Goal: Task Accomplishment & Management: Manage account settings

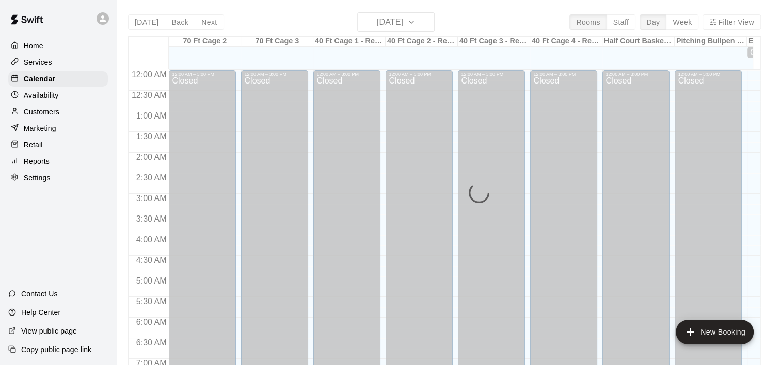
scroll to position [602, 0]
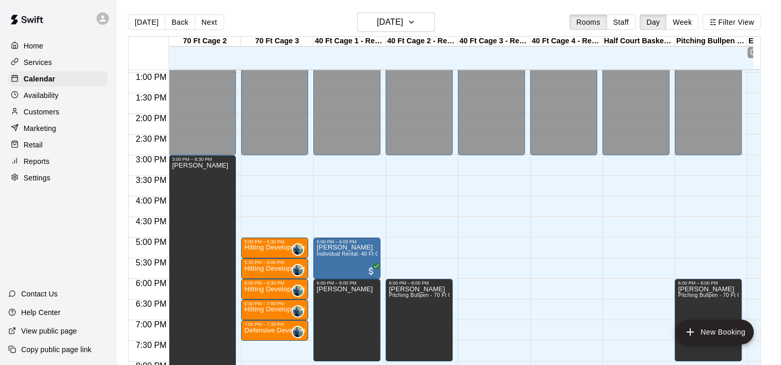
scroll to position [553, 0]
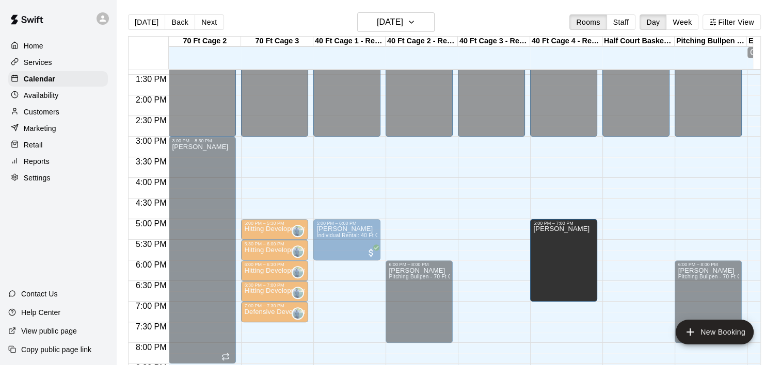
drag, startPoint x: 352, startPoint y: 295, endPoint x: 559, endPoint y: 257, distance: 210.9
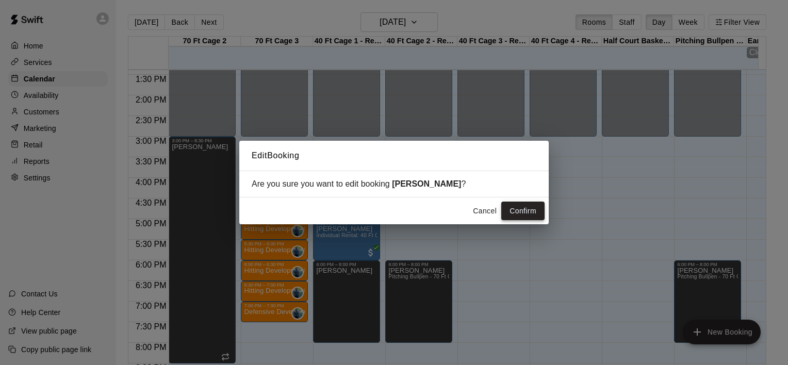
click at [525, 210] on button "Confirm" at bounding box center [522, 211] width 43 height 19
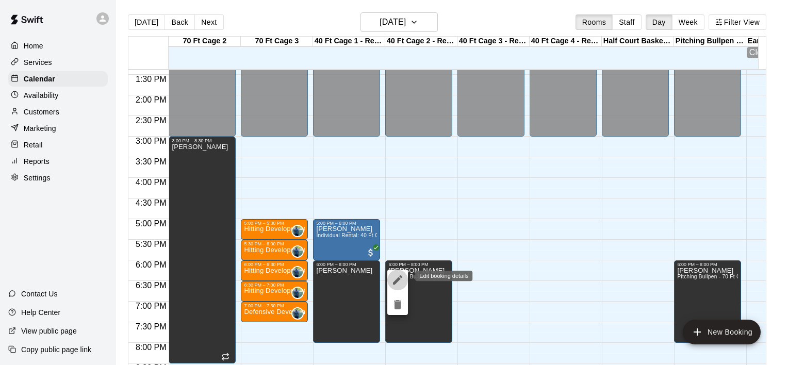
click at [397, 283] on icon "edit" at bounding box center [398, 280] width 12 height 12
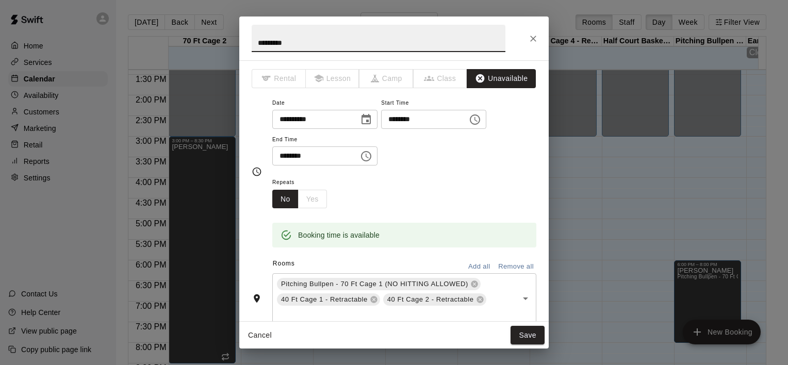
click at [403, 119] on input "********" at bounding box center [420, 119] width 79 height 19
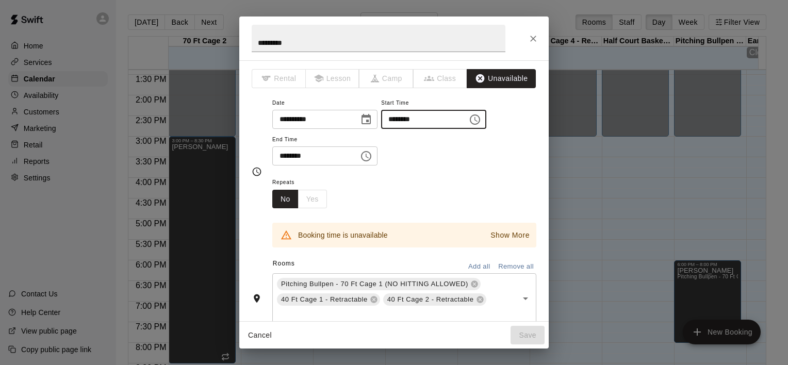
type input "********"
click at [283, 155] on input "********" at bounding box center [311, 156] width 79 height 19
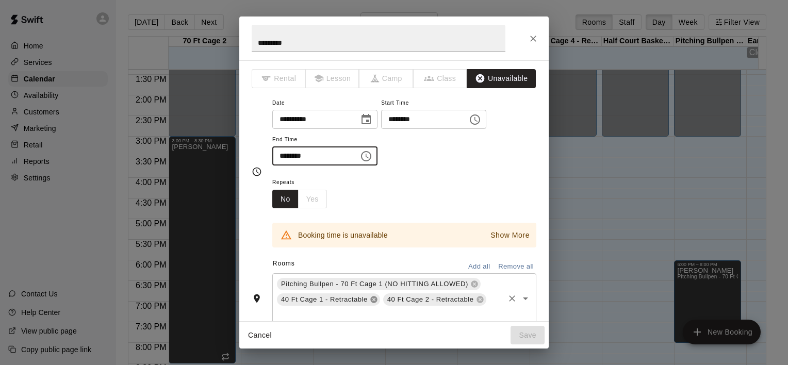
click at [370, 299] on icon at bounding box center [373, 300] width 7 height 7
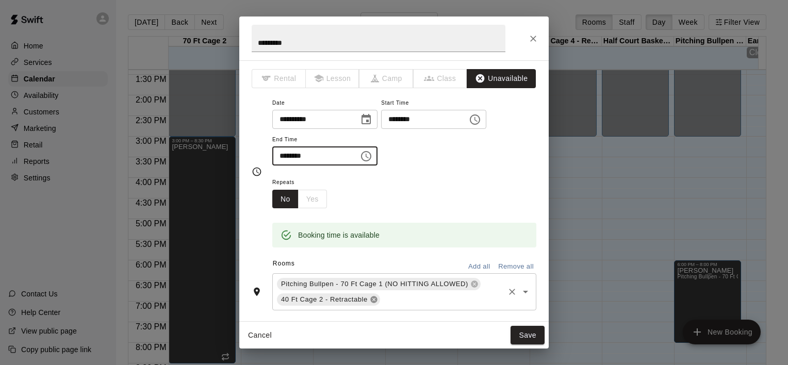
click at [370, 297] on icon at bounding box center [373, 300] width 7 height 7
type input "********"
click at [370, 297] on input "text" at bounding box center [390, 298] width 228 height 13
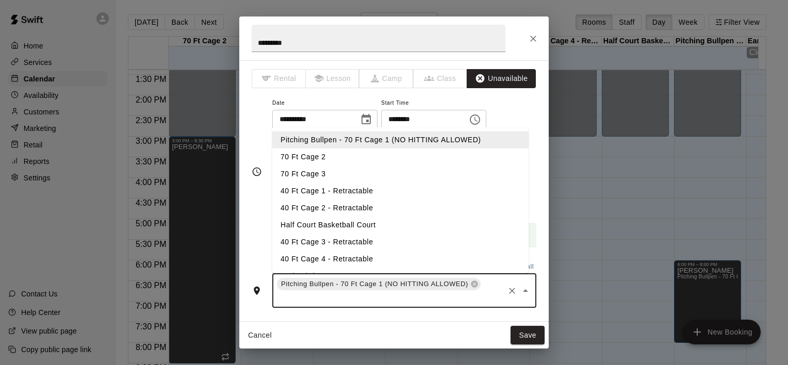
click at [336, 246] on li "40 Ft Cage 3 - Retractable" at bounding box center [400, 242] width 256 height 17
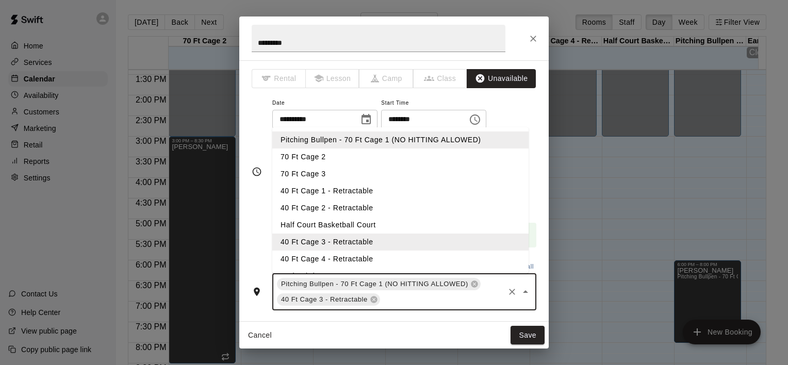
click at [396, 301] on input "text" at bounding box center [442, 300] width 121 height 13
click at [357, 260] on li "40 Ft Cage 4 - Retractable" at bounding box center [400, 259] width 256 height 17
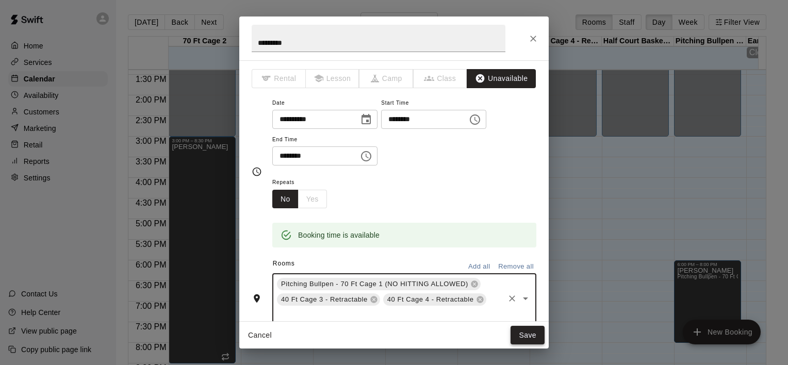
click at [524, 334] on button "Save" at bounding box center [528, 335] width 34 height 19
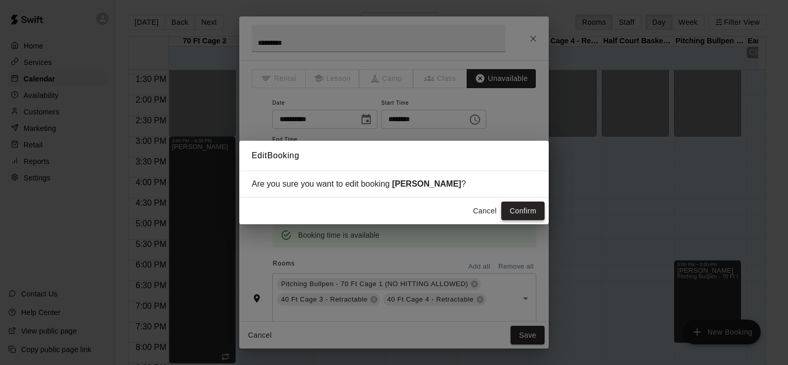
click at [516, 209] on button "Confirm" at bounding box center [522, 211] width 43 height 19
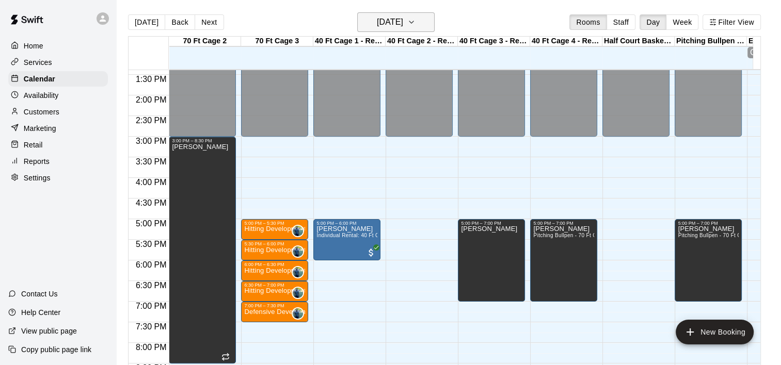
click at [415, 21] on icon "button" at bounding box center [411, 22] width 8 height 12
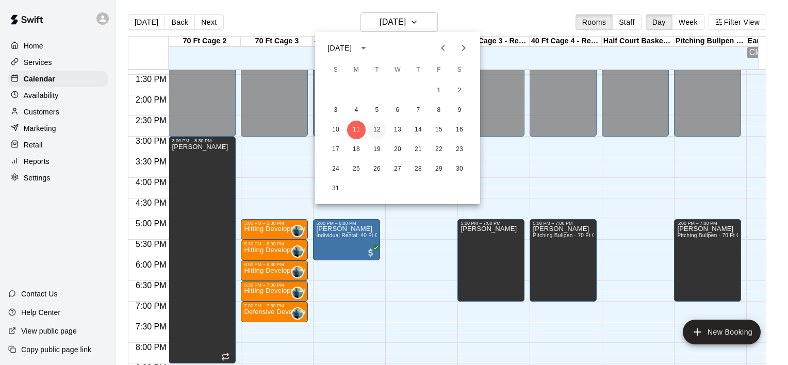
click at [378, 132] on button "12" at bounding box center [377, 130] width 19 height 19
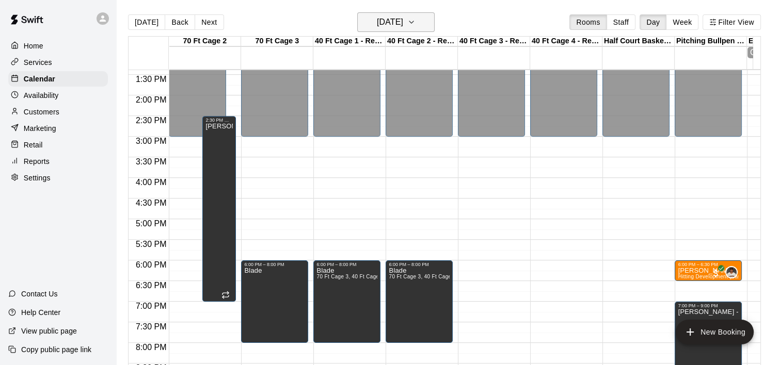
click at [415, 22] on icon "button" at bounding box center [411, 22] width 8 height 12
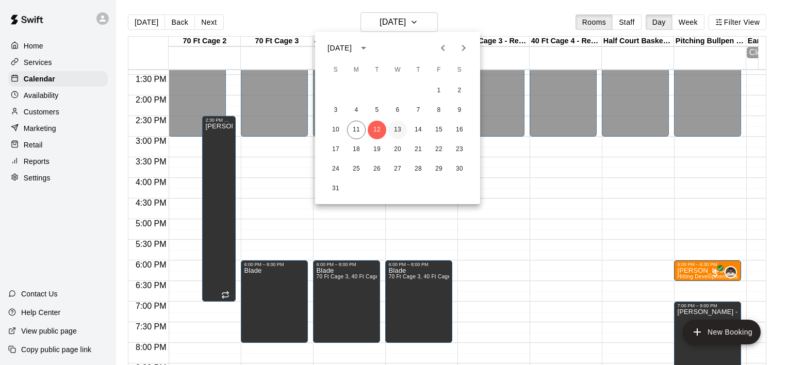
click at [398, 130] on button "13" at bounding box center [397, 130] width 19 height 19
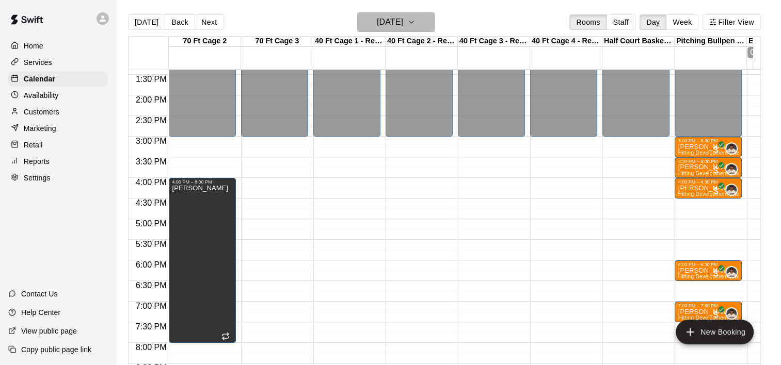
click at [415, 26] on icon "button" at bounding box center [411, 22] width 8 height 12
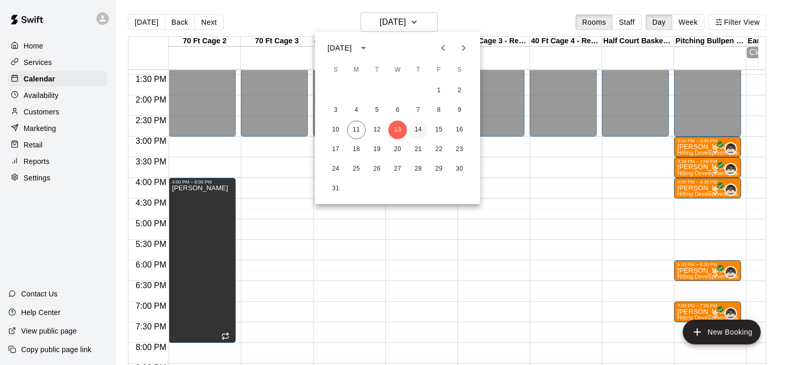
click at [418, 129] on button "14" at bounding box center [418, 130] width 19 height 19
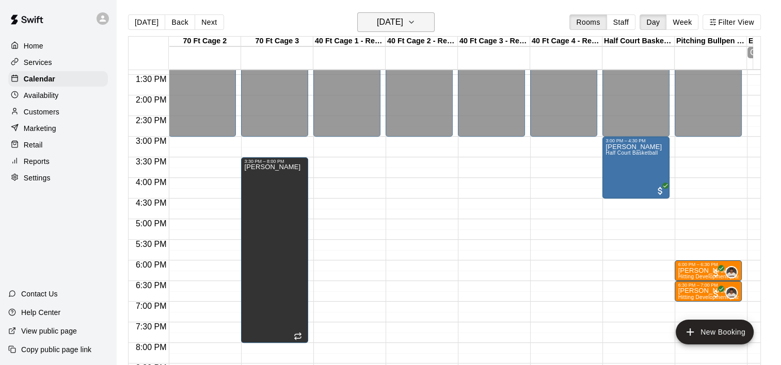
click at [415, 23] on icon "button" at bounding box center [411, 22] width 8 height 12
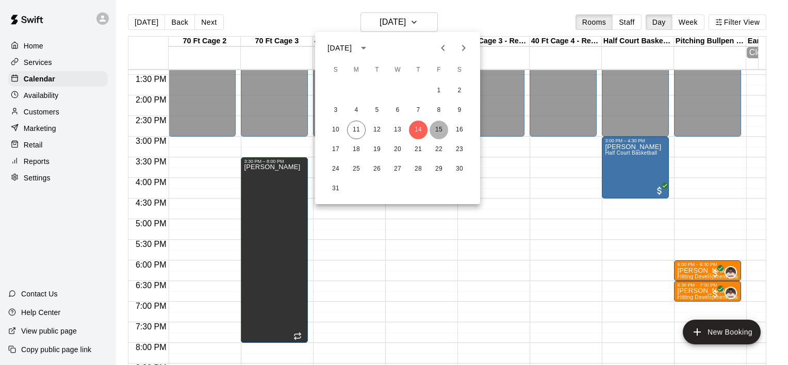
click at [440, 132] on button "15" at bounding box center [439, 130] width 19 height 19
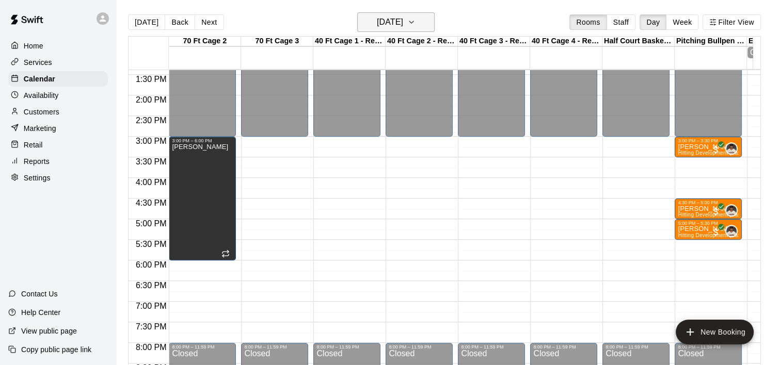
click at [415, 22] on icon "button" at bounding box center [411, 22] width 8 height 12
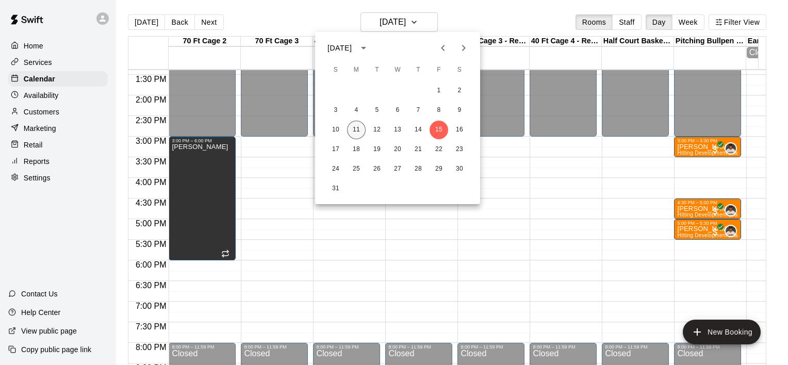
click at [355, 129] on button "11" at bounding box center [356, 130] width 19 height 19
